Goal: Task Accomplishment & Management: Manage account settings

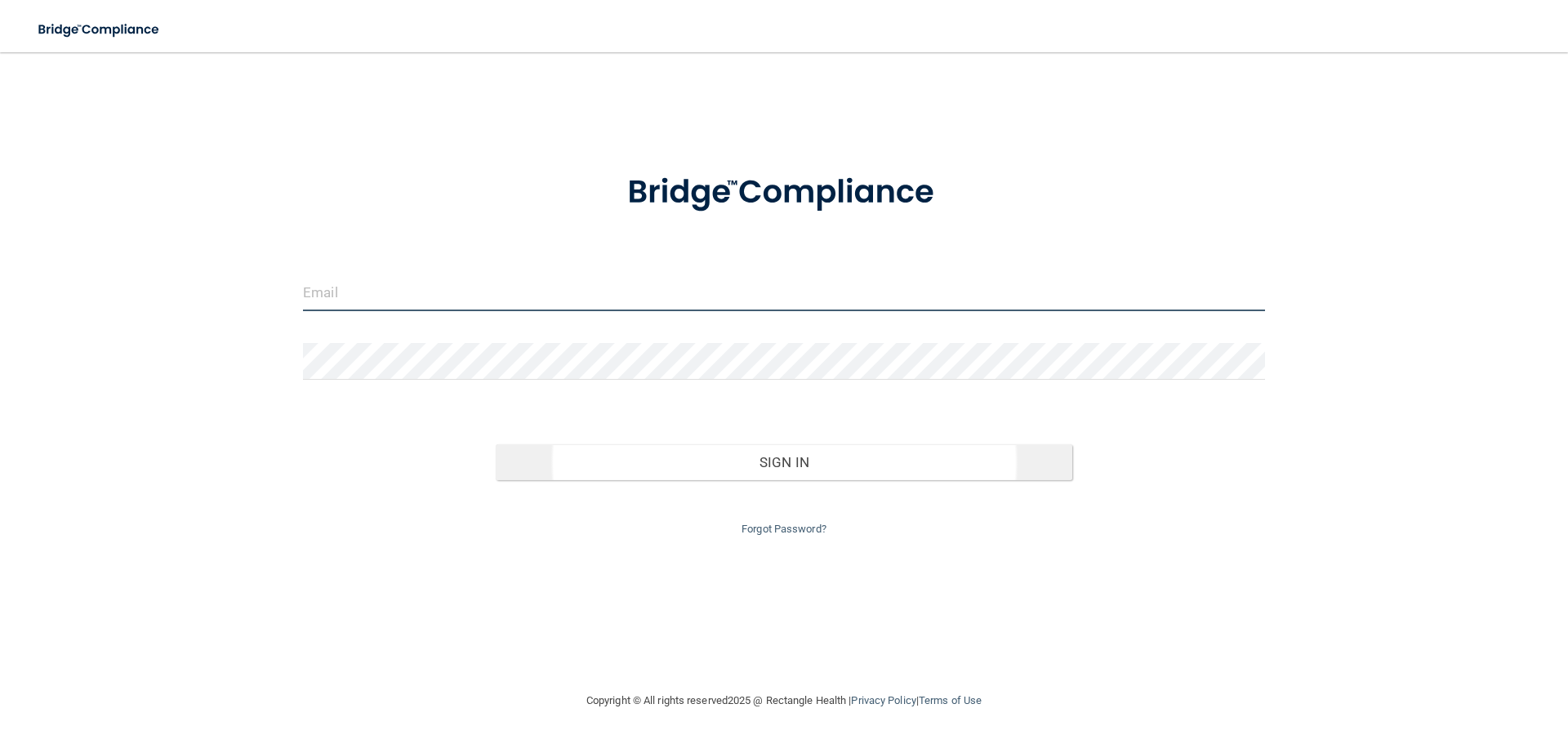
type input "[EMAIL_ADDRESS][DOMAIN_NAME]"
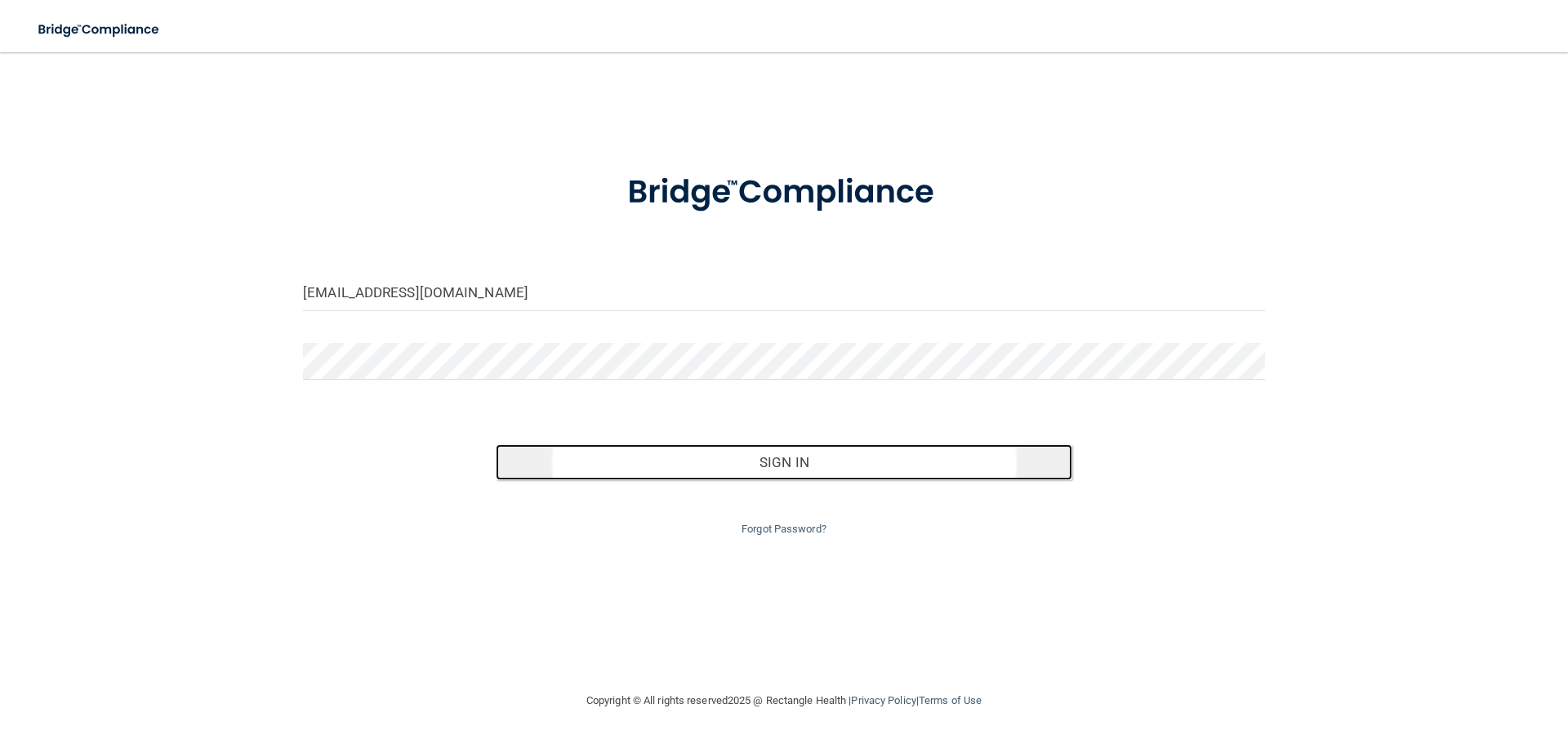
click at [715, 445] on button "Sign In" at bounding box center [784, 462] width 577 height 35
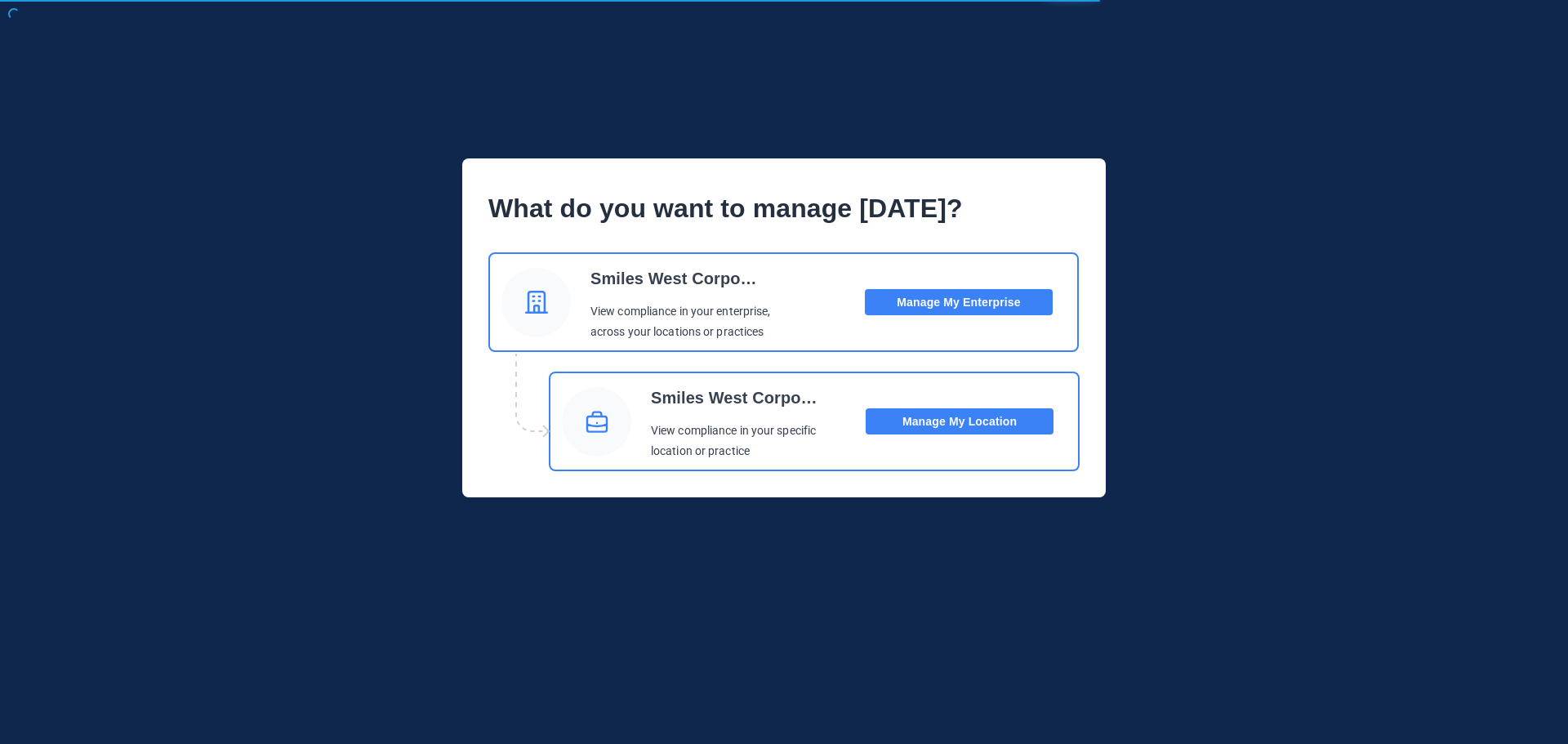
drag, startPoint x: 951, startPoint y: 413, endPoint x: 962, endPoint y: 426, distance: 17.0
click at [951, 418] on button "Manage My Location" at bounding box center [959, 422] width 188 height 27
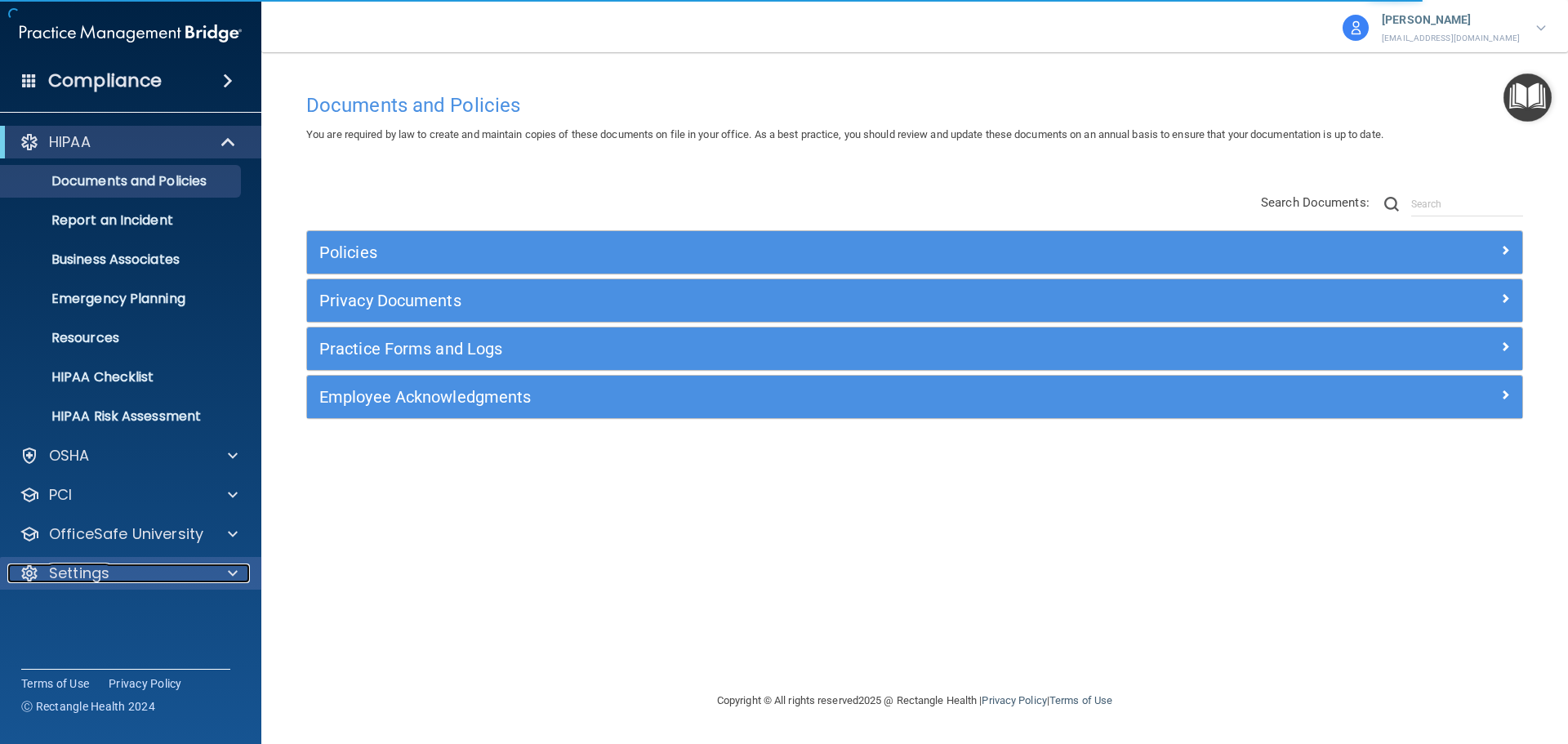
click at [93, 572] on p "Settings" at bounding box center [79, 574] width 60 height 20
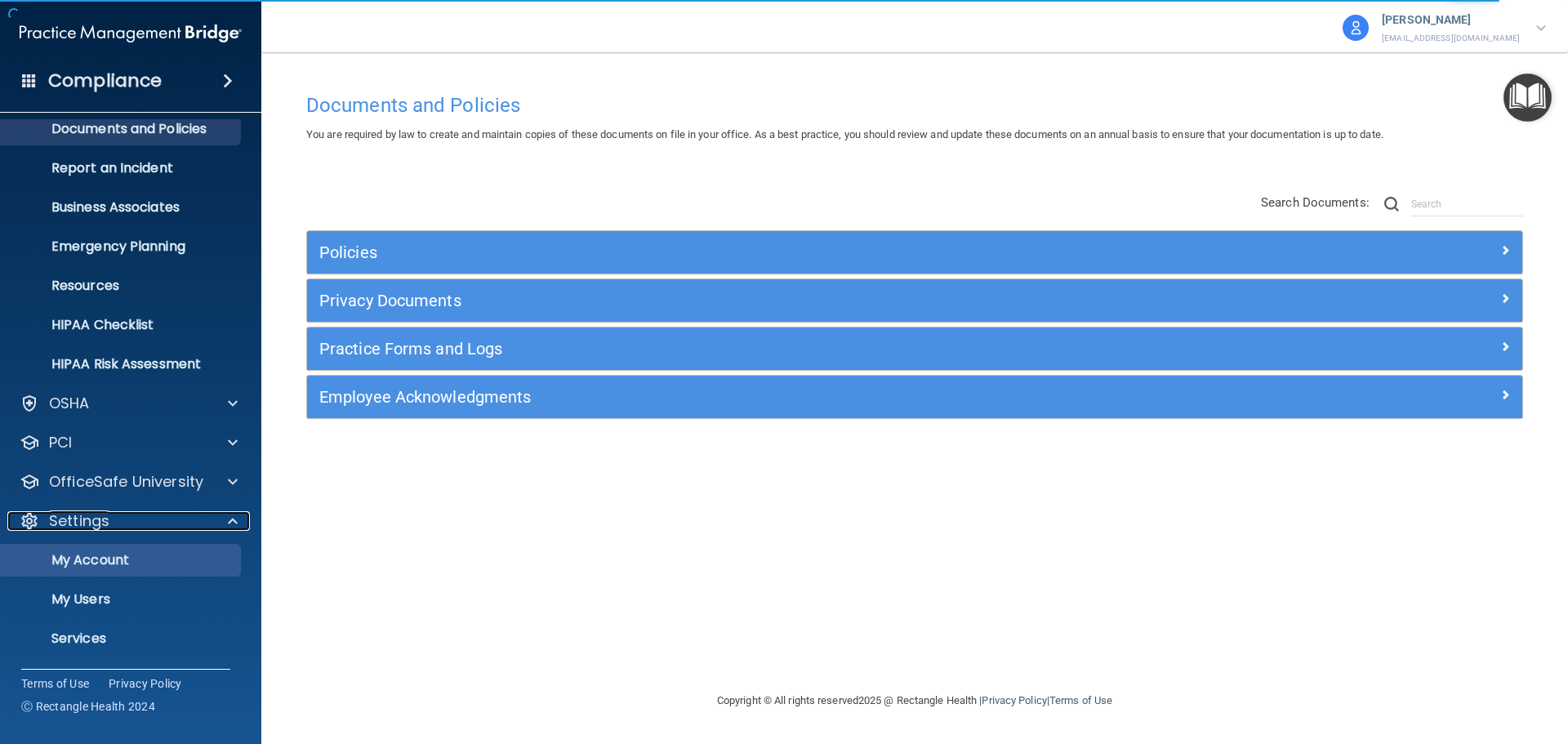
scroll to position [91, 0]
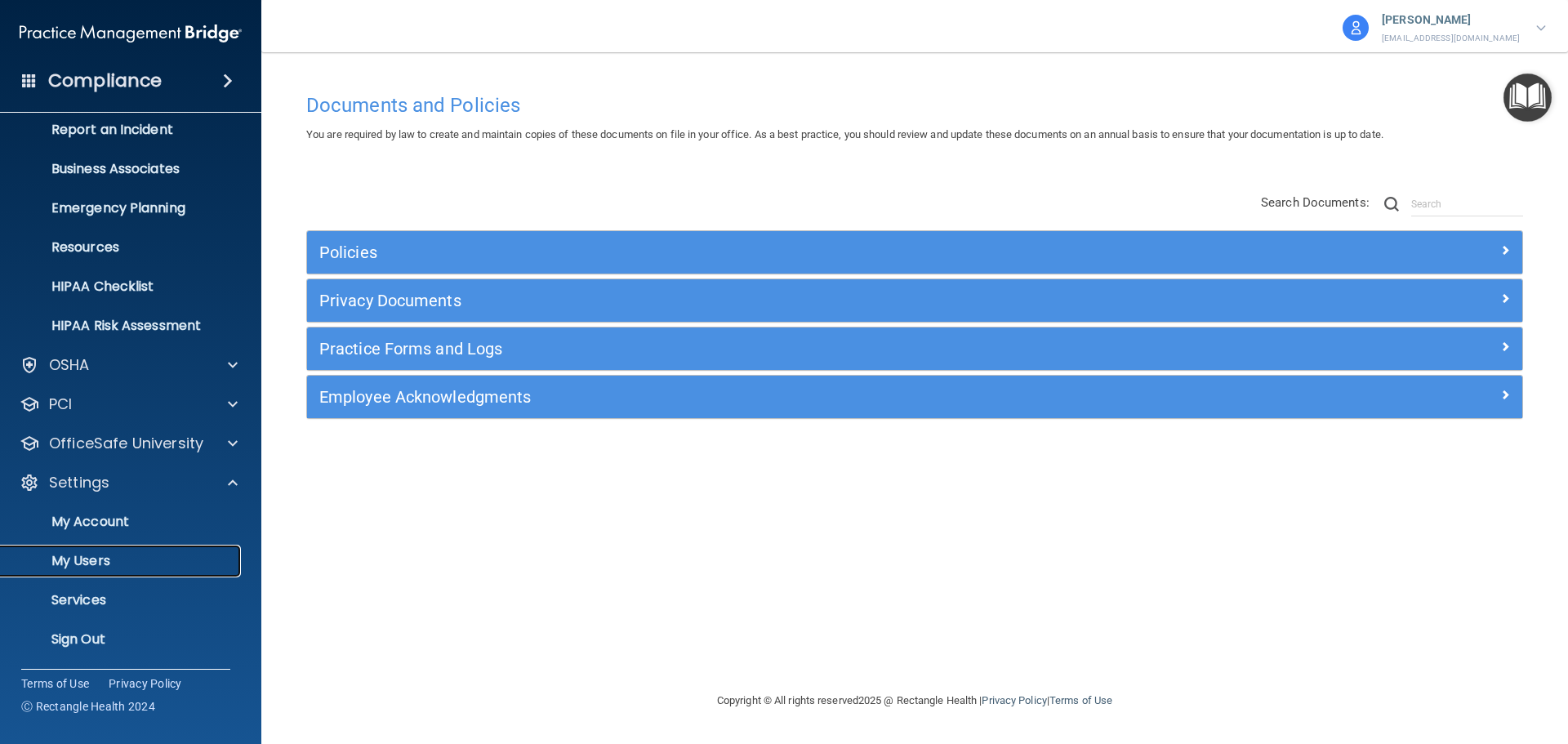
click at [87, 553] on p "My Users" at bounding box center [122, 561] width 223 height 17
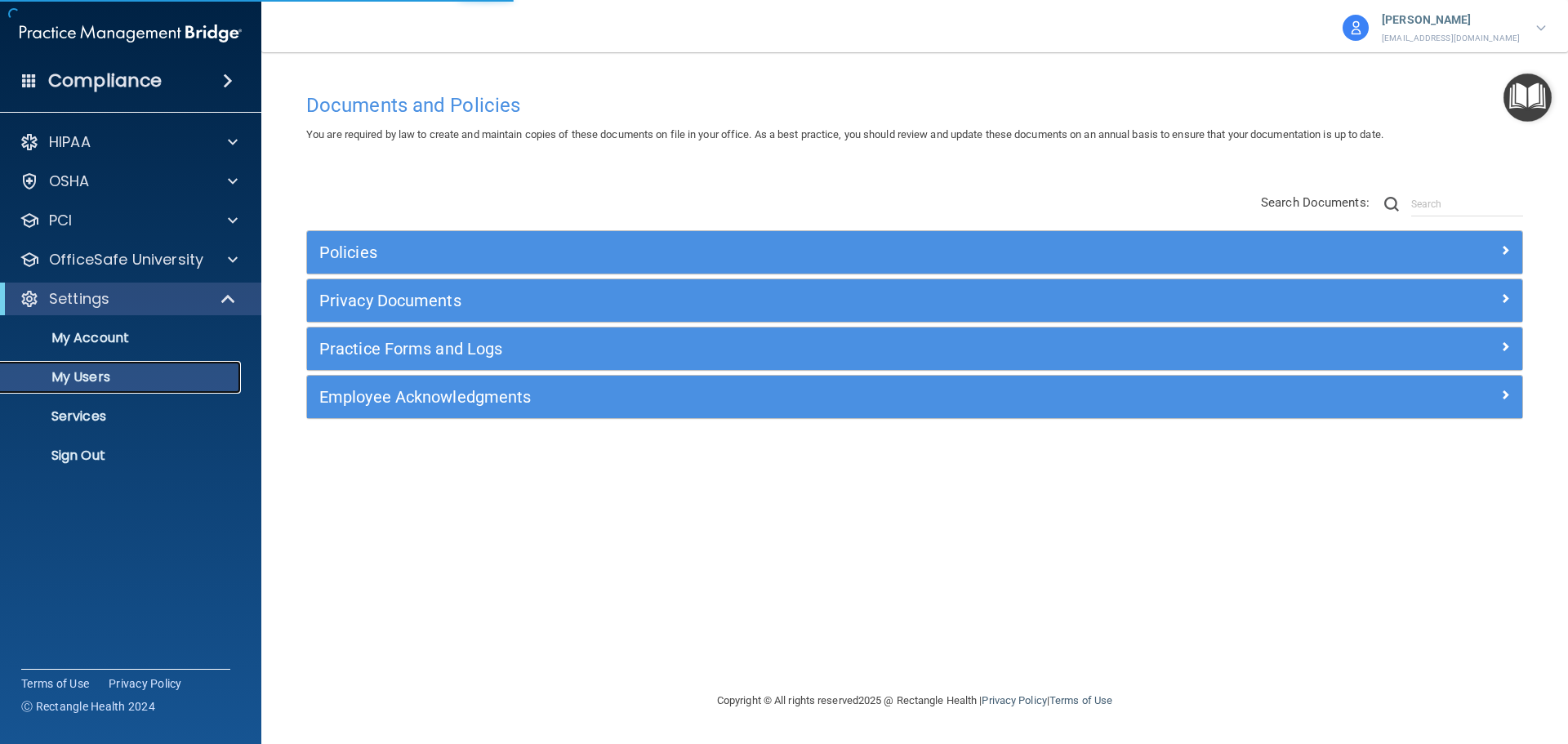
select select "20"
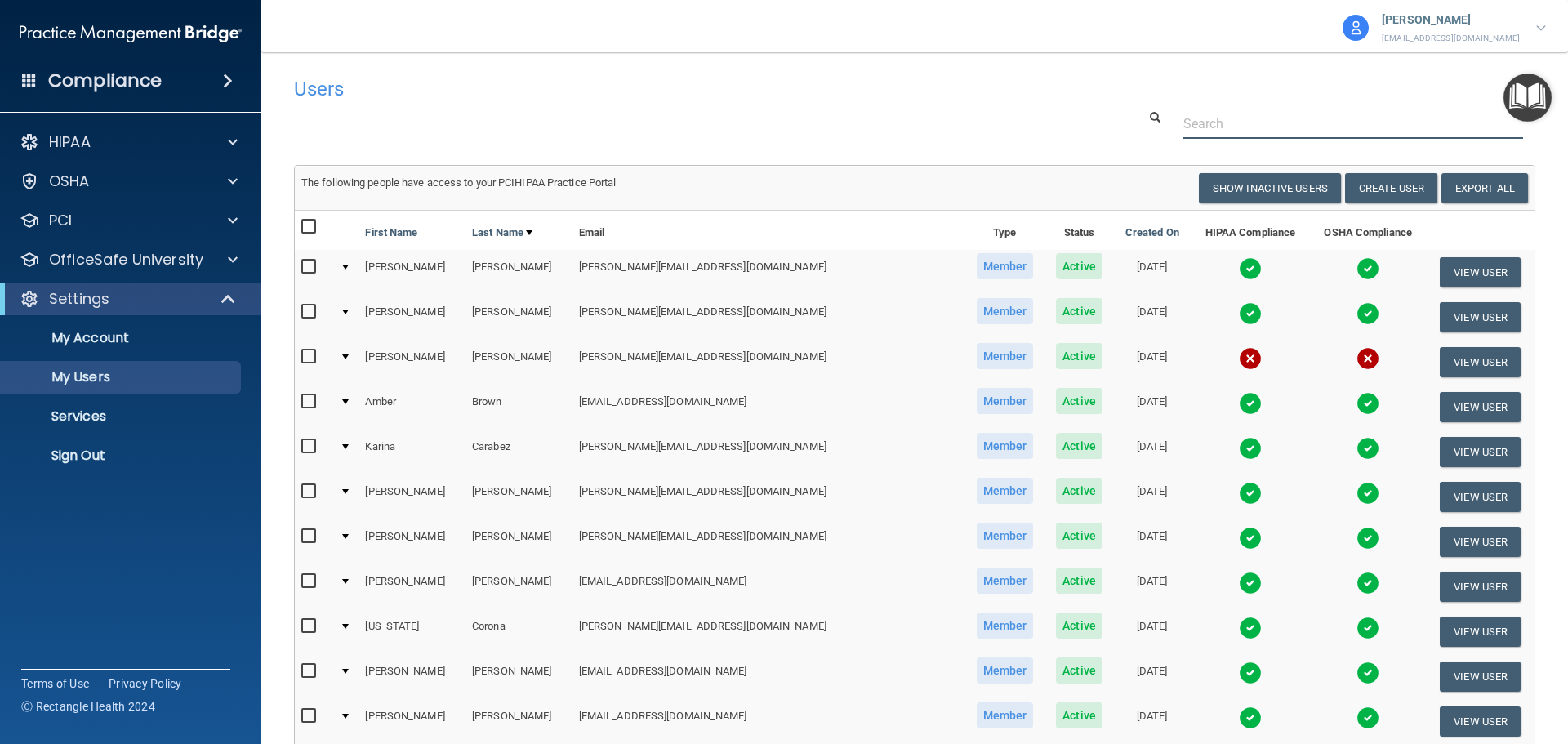
click at [1232, 125] on input "text" at bounding box center [1353, 123] width 340 height 31
type input "[PERSON_NAME]"
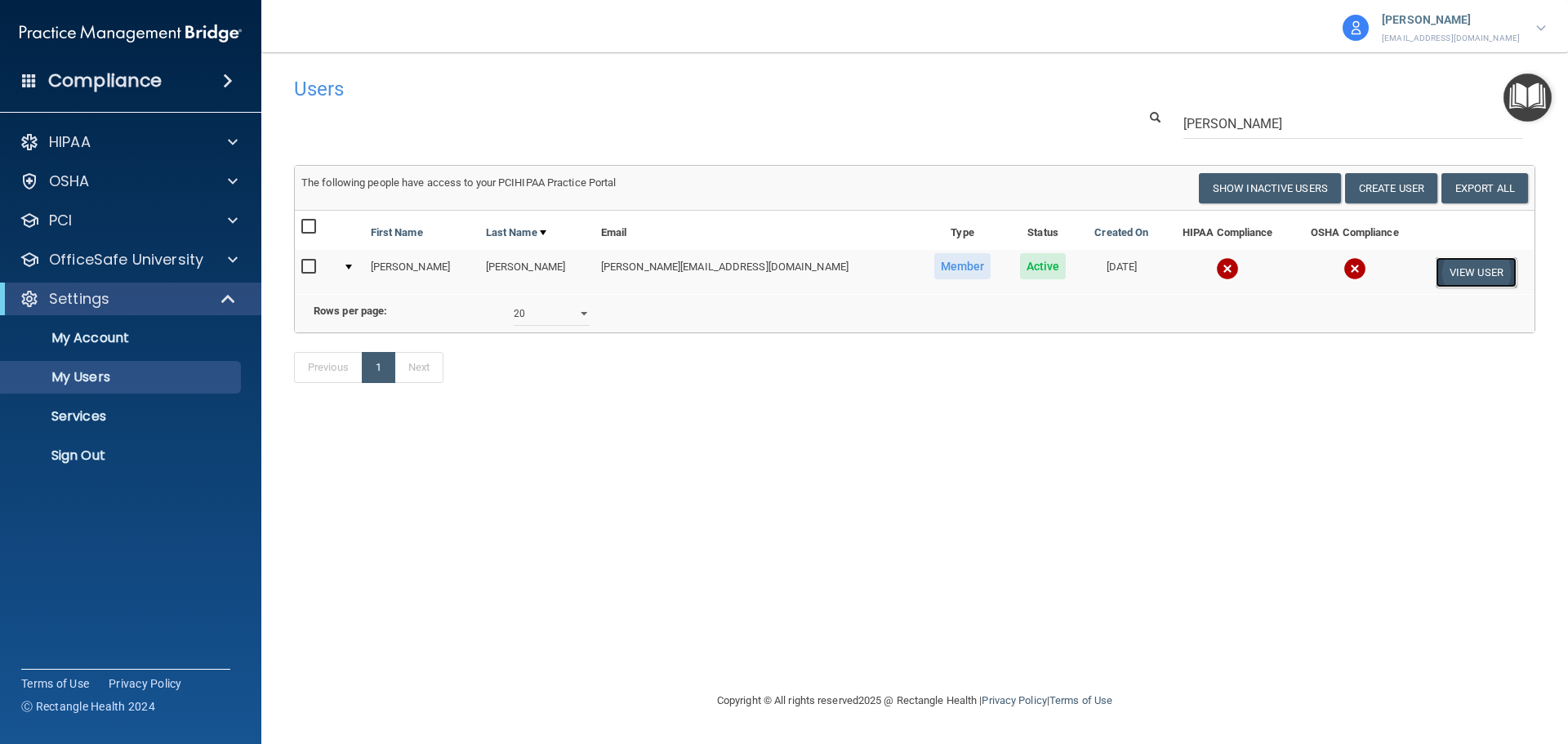
click at [1461, 277] on button "View User" at bounding box center [1476, 272] width 81 height 31
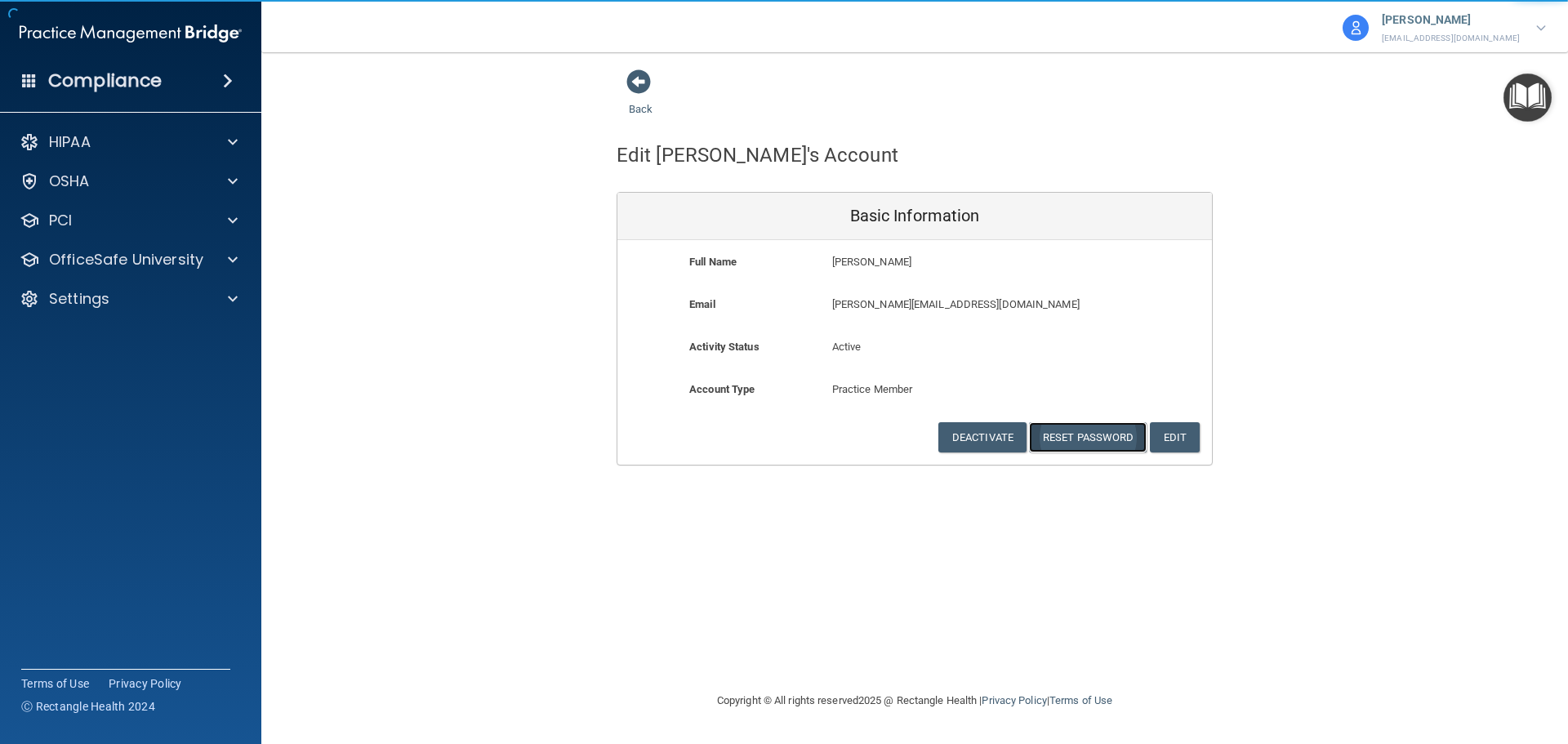
click at [1094, 434] on button "Reset Password" at bounding box center [1087, 438] width 117 height 31
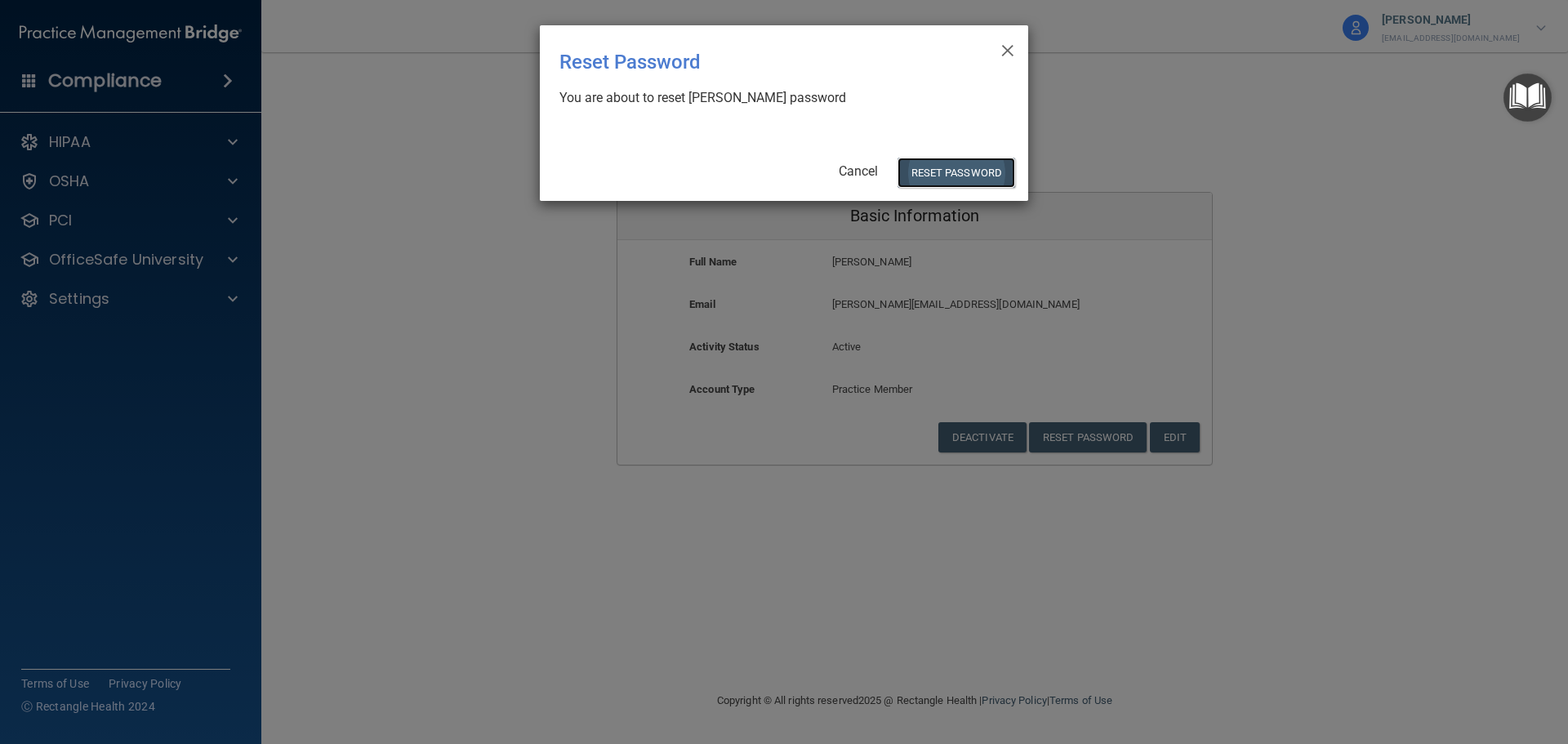
click at [926, 173] on button "Reset Password" at bounding box center [955, 172] width 117 height 31
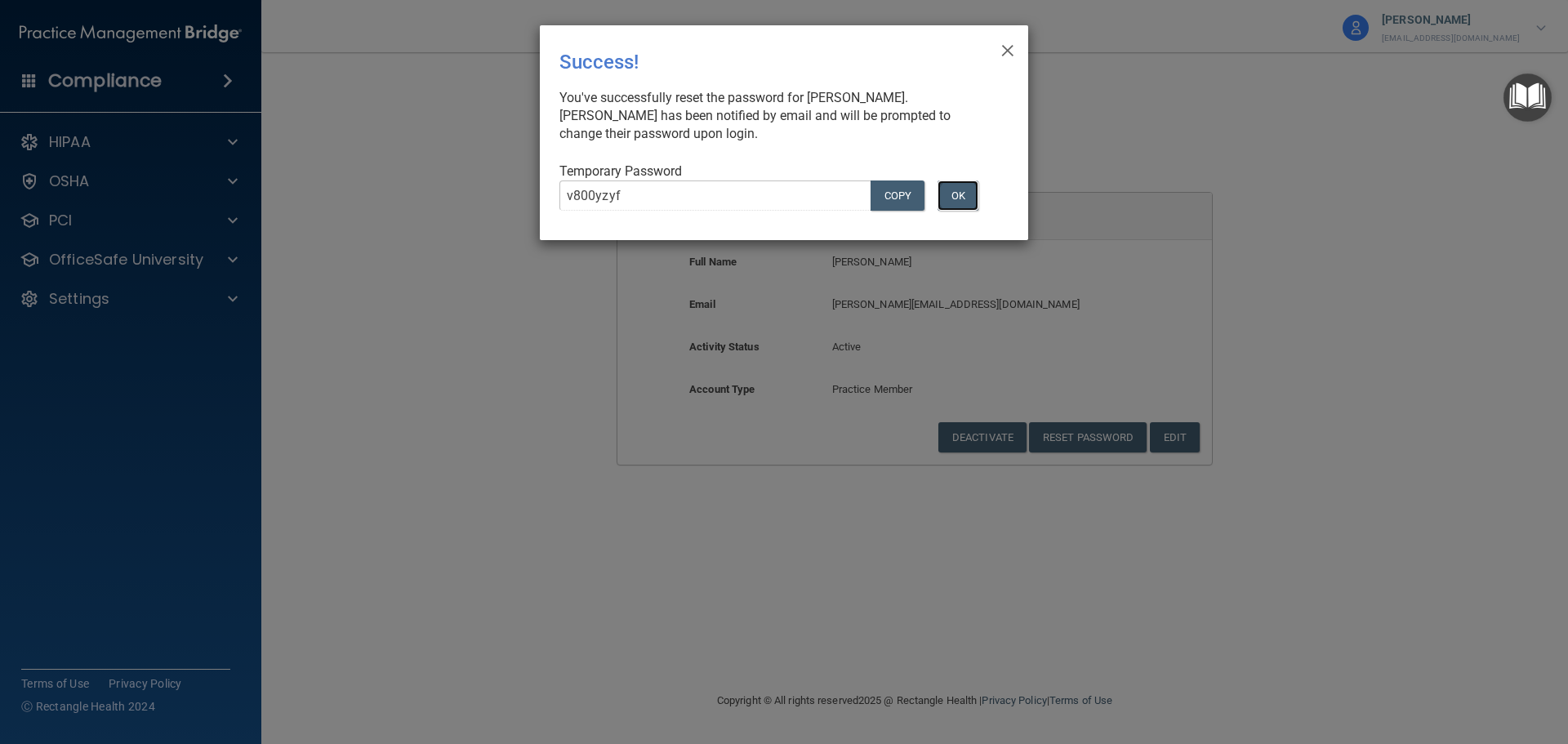
click at [946, 198] on button "OK" at bounding box center [957, 195] width 40 height 31
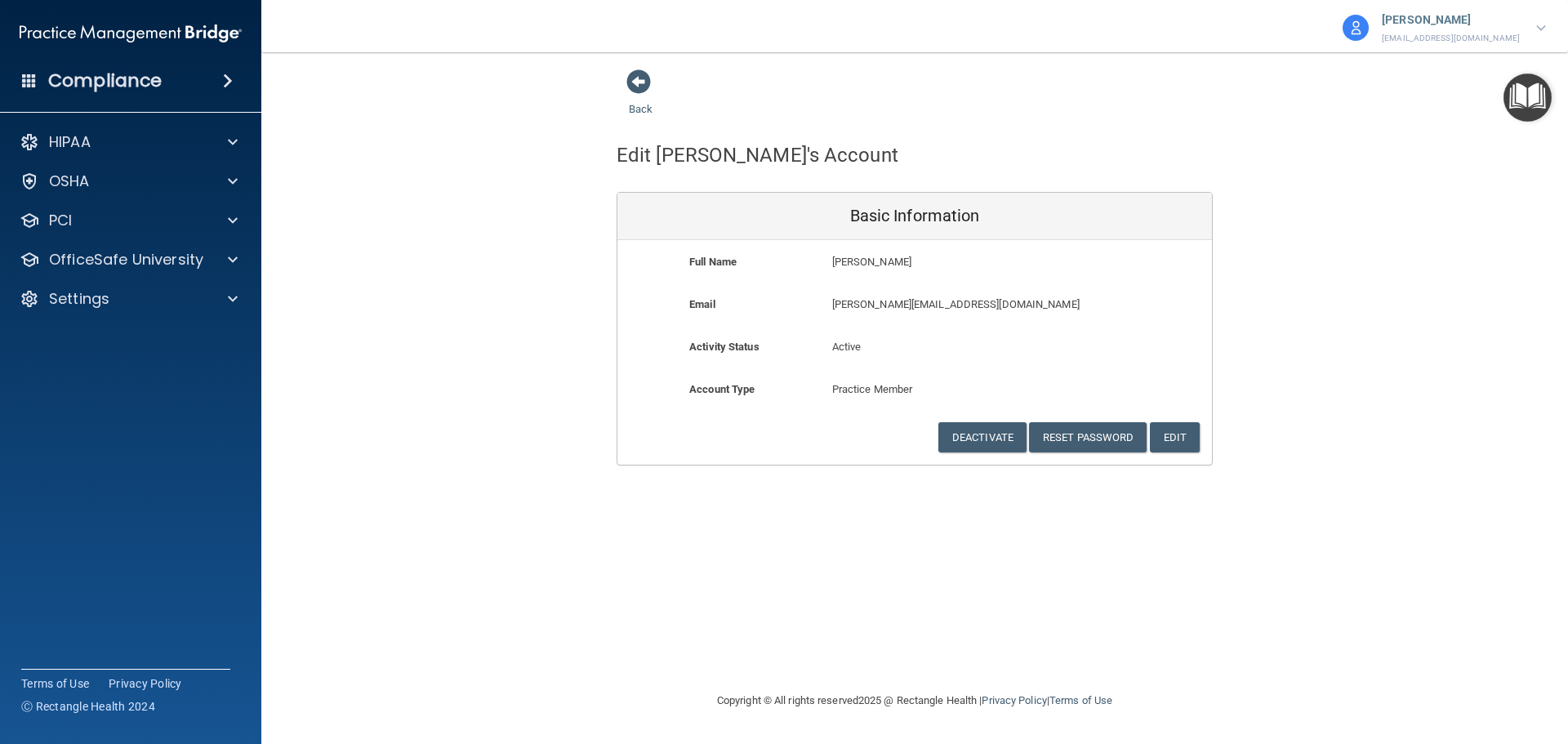
click at [1547, 35] on div "[PERSON_NAME] [EMAIL_ADDRESS][DOMAIN_NAME]" at bounding box center [1445, 28] width 207 height 39
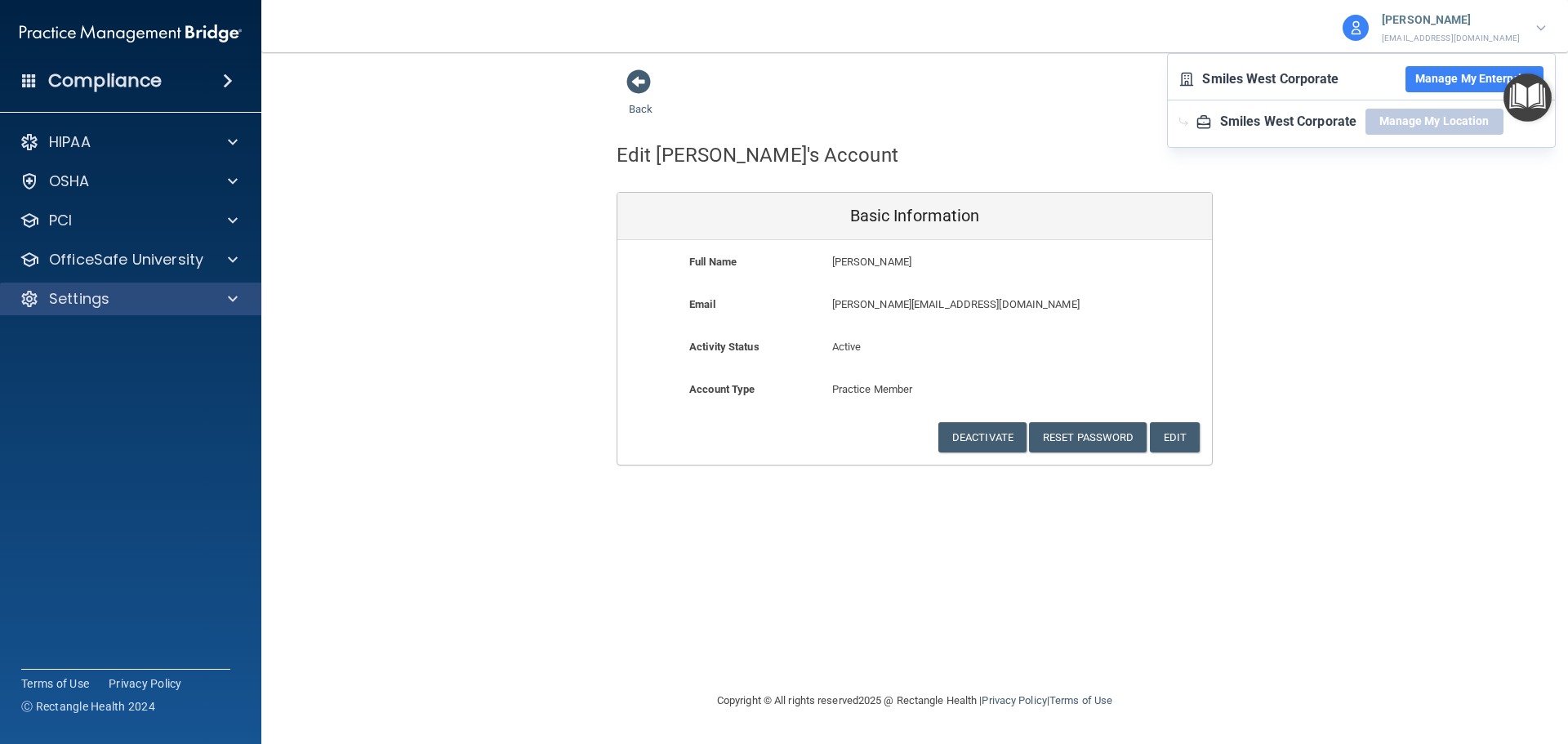
click at [96, 308] on div "Settings" at bounding box center [131, 299] width 262 height 33
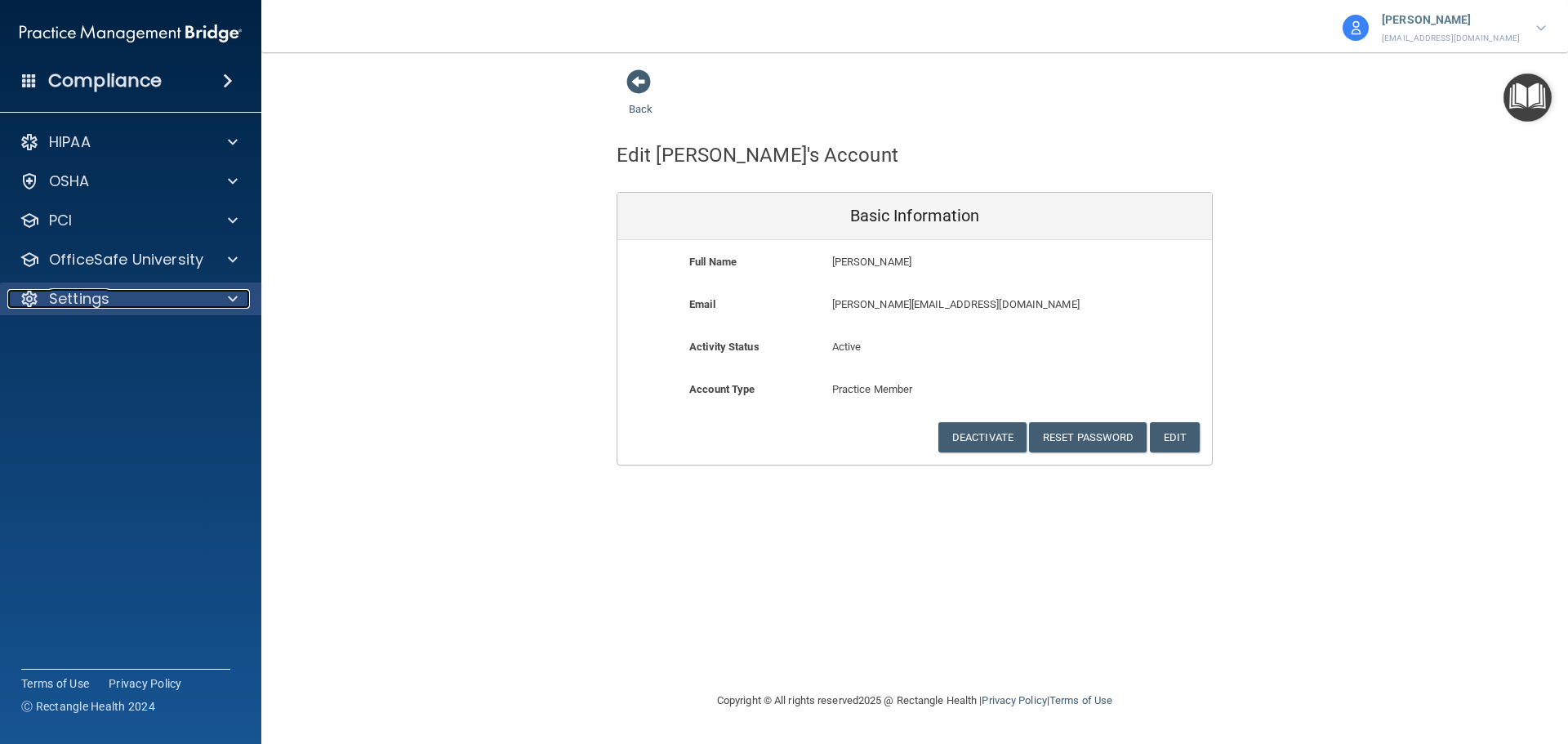
click at [73, 295] on p "Settings" at bounding box center [79, 300] width 60 height 20
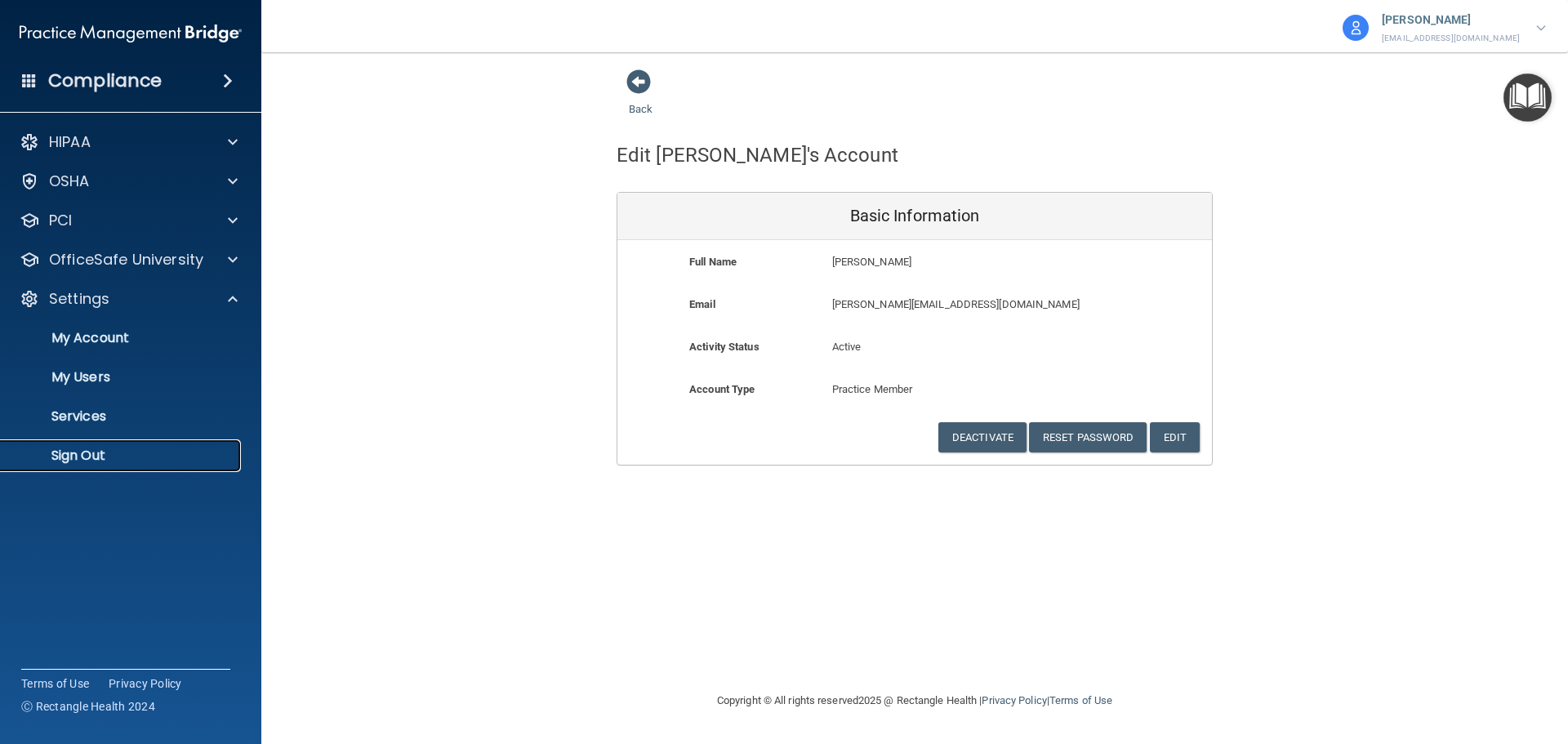
click at [84, 466] on link "Sign Out" at bounding box center [111, 455] width 257 height 33
